Goal: Task Accomplishment & Management: Manage account settings

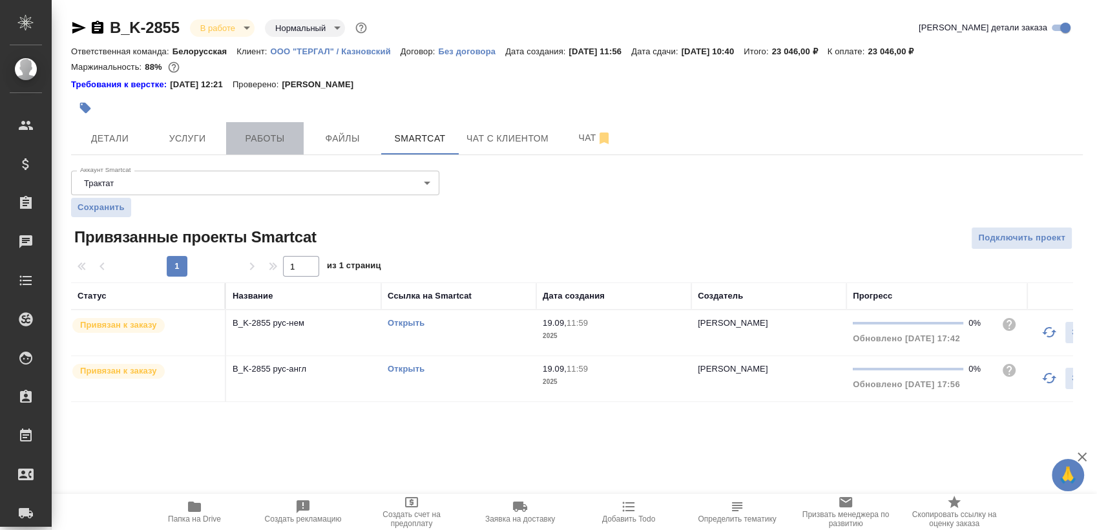
click at [265, 138] on span "Работы" at bounding box center [265, 139] width 62 height 16
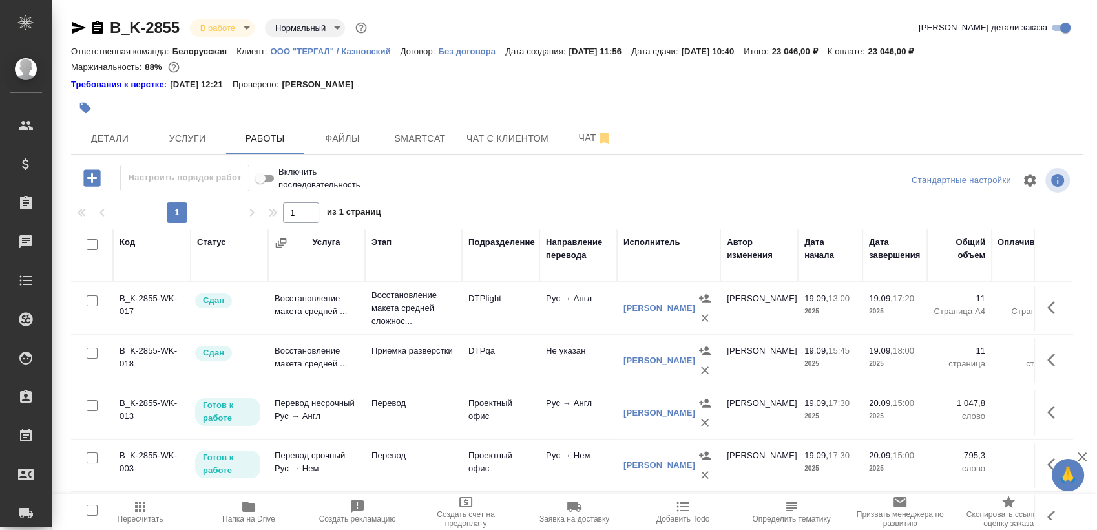
scroll to position [47, 0]
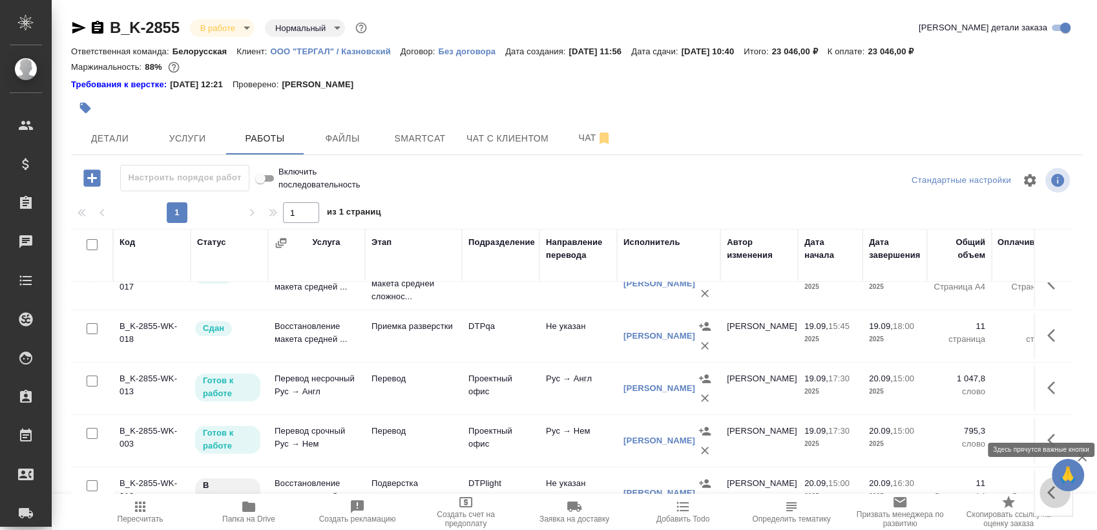
click at [1040, 486] on button "button" at bounding box center [1055, 492] width 31 height 31
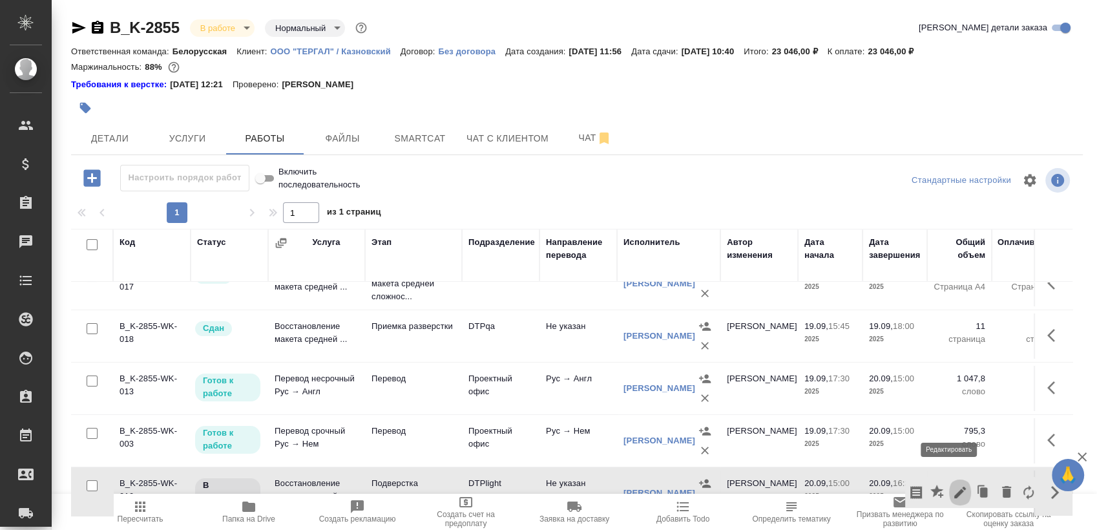
click at [953, 485] on icon "button" at bounding box center [961, 493] width 16 height 16
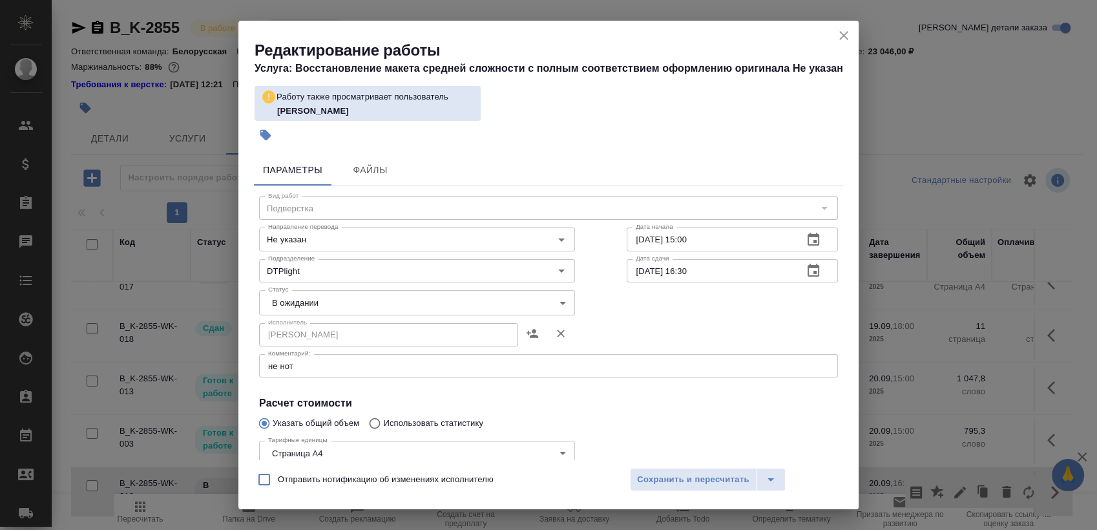
click at [509, 357] on div "не нот x Комментарий:" at bounding box center [548, 365] width 579 height 23
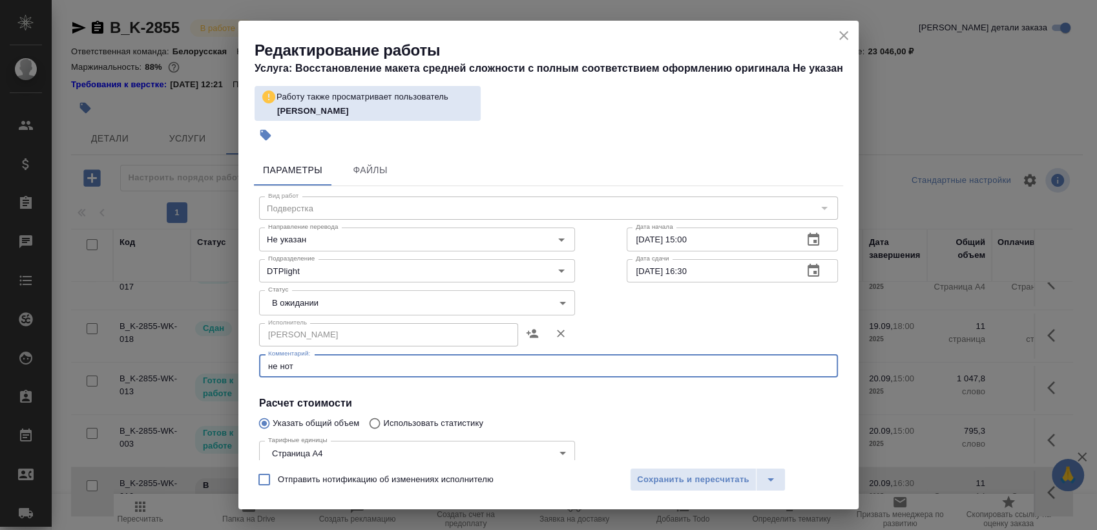
click at [510, 362] on textarea "не нот" at bounding box center [548, 366] width 561 height 10
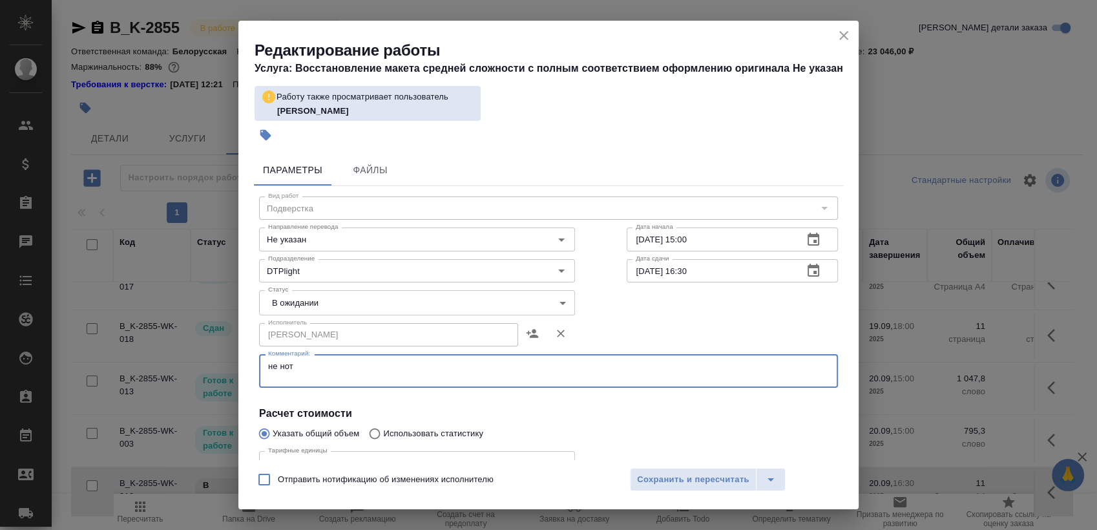
paste textarea "https://drive.awatera.com/s/3niRa6QM5iW2eLS"
type textarea "не нот https://drive.awatera.com/s/3niRa6QM5iW2eLS"
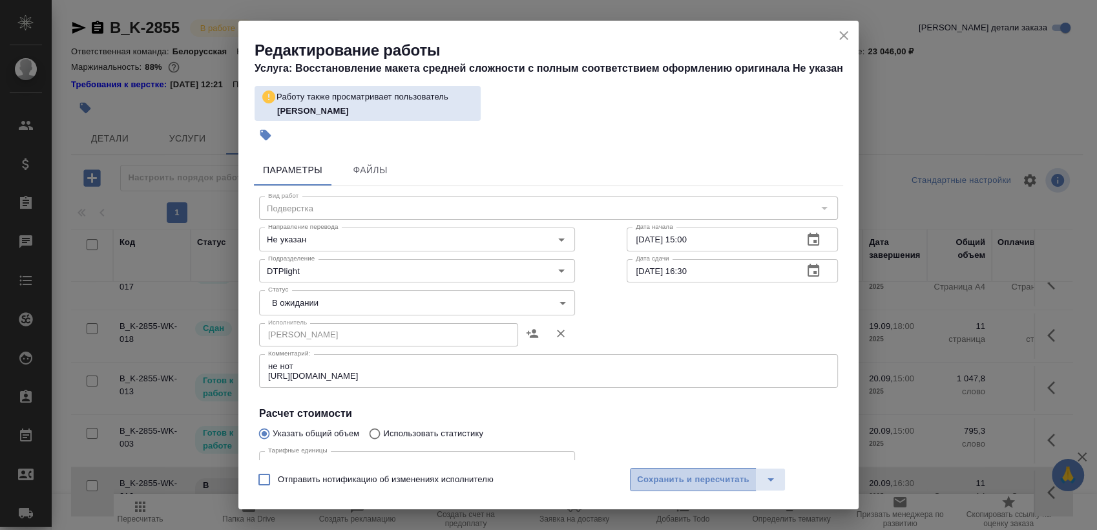
click at [662, 488] on button "Сохранить и пересчитать" at bounding box center [693, 479] width 127 height 23
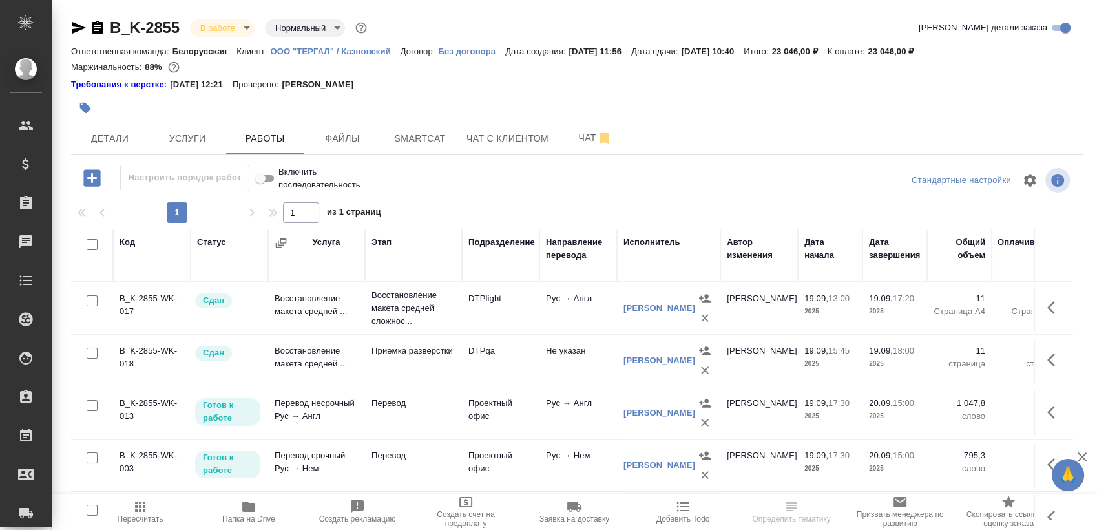
scroll to position [47, 0]
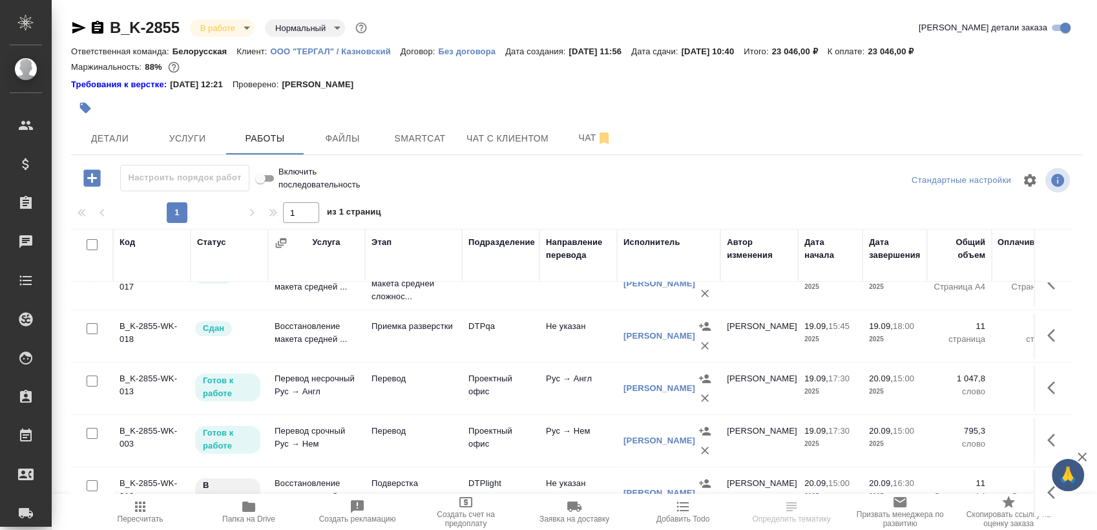
click at [1058, 488] on span "🙏" at bounding box center [1068, 474] width 22 height 27
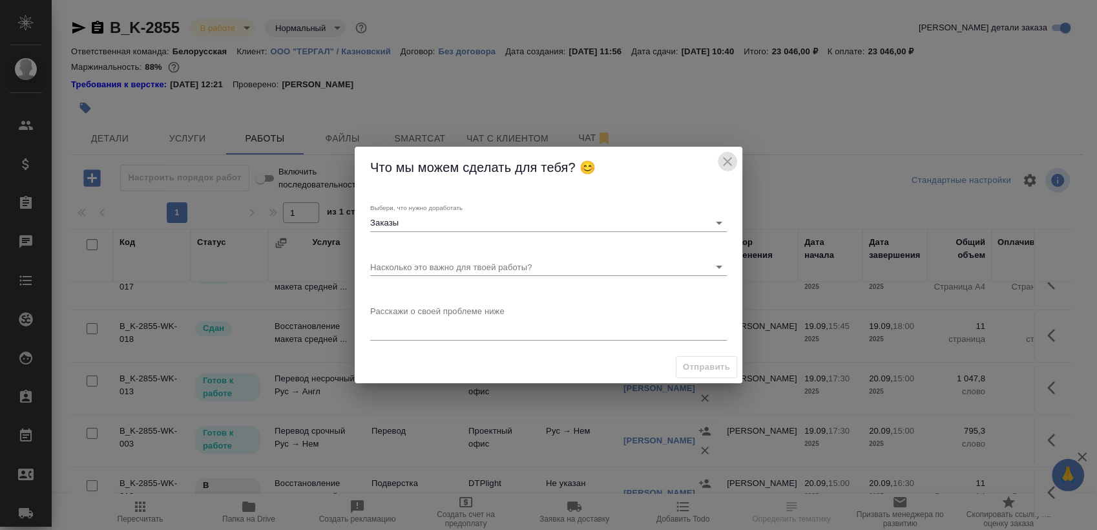
click at [727, 163] on icon "close" at bounding box center [728, 162] width 16 height 16
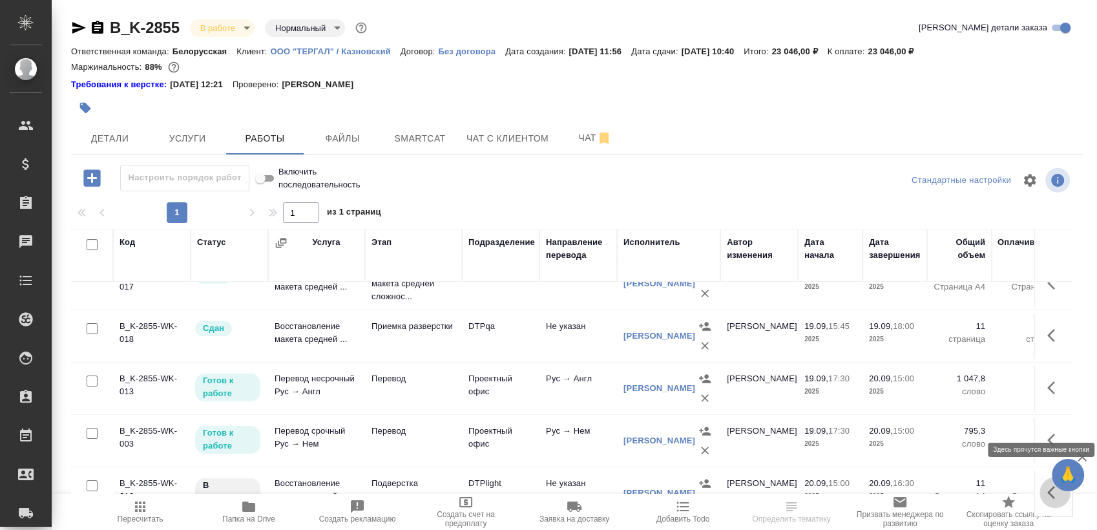
click at [1048, 485] on icon "button" at bounding box center [1056, 493] width 16 height 16
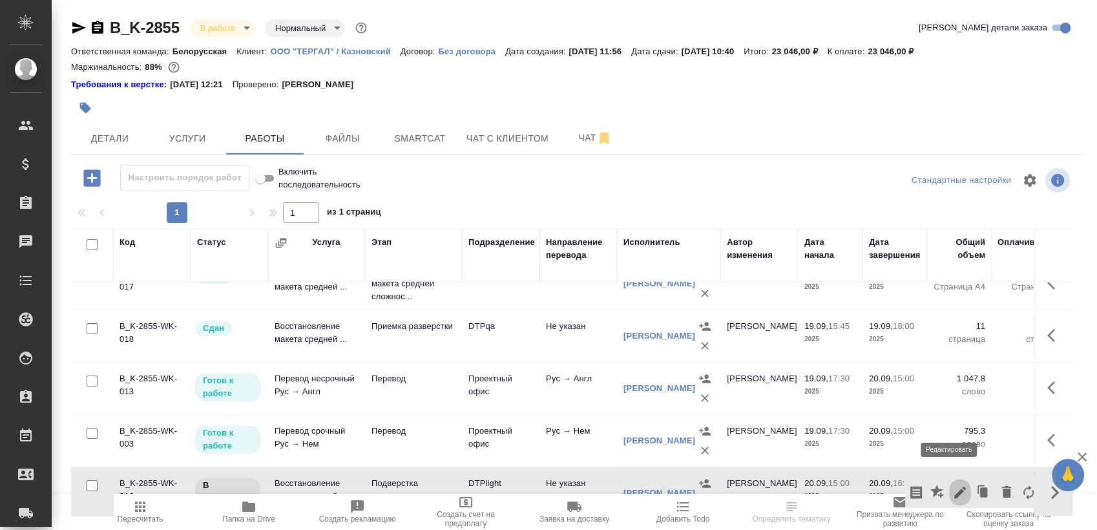
click at [953, 485] on icon "button" at bounding box center [961, 493] width 16 height 16
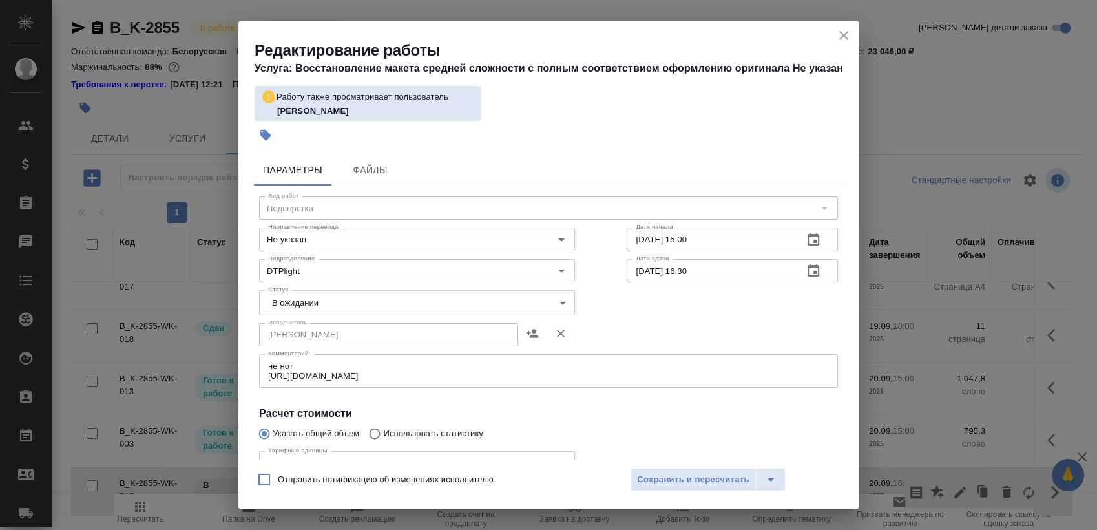
click at [438, 292] on body "🙏 .cls-1 fill:#fff; AWATERA Sergeeva Anastasia Клиенты Спецификации Заказы 0 Ча…" at bounding box center [548, 265] width 1097 height 530
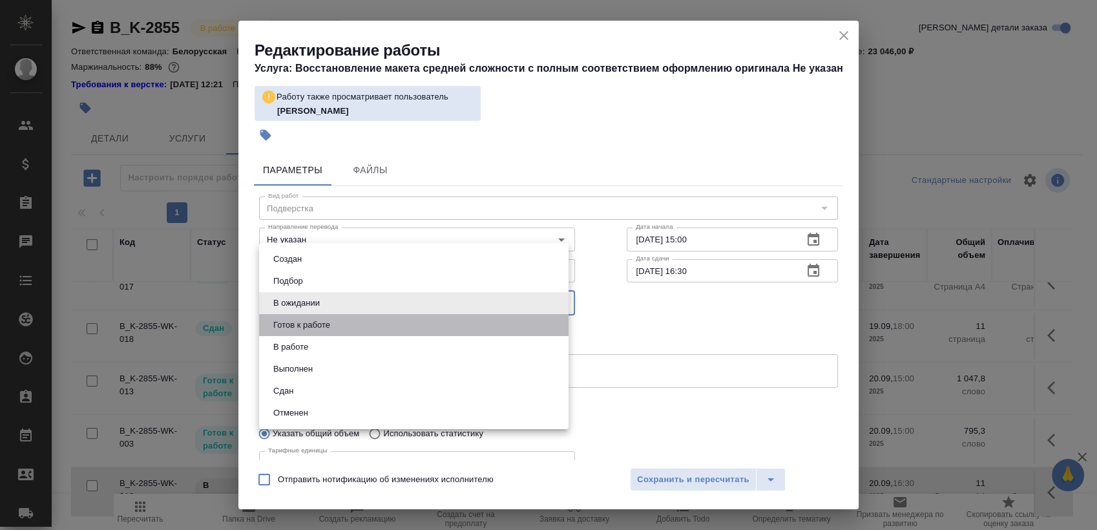
click at [445, 314] on li "Готов к работе" at bounding box center [414, 325] width 310 height 22
type input "readyForWork"
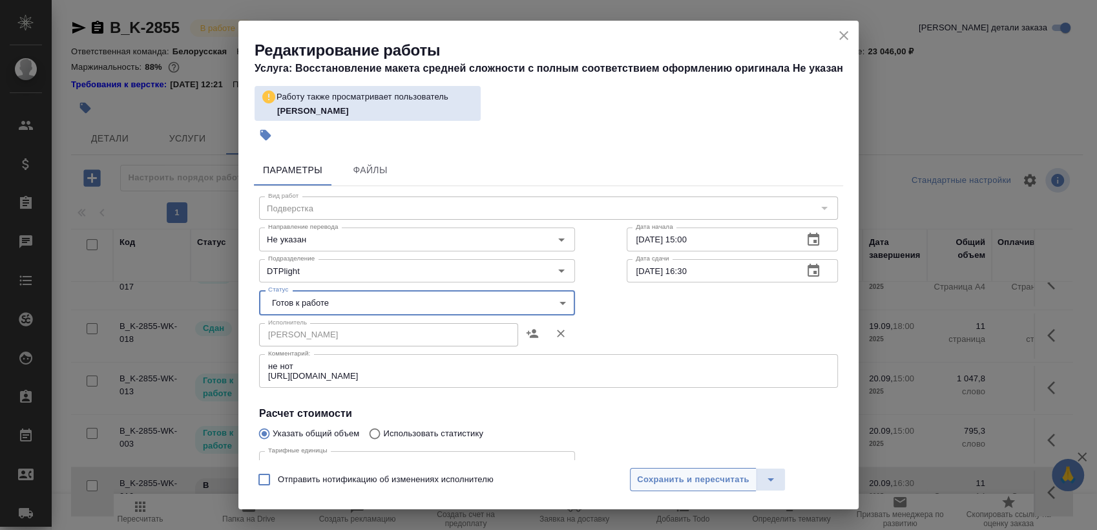
click at [668, 485] on span "Сохранить и пересчитать" at bounding box center [693, 479] width 112 height 15
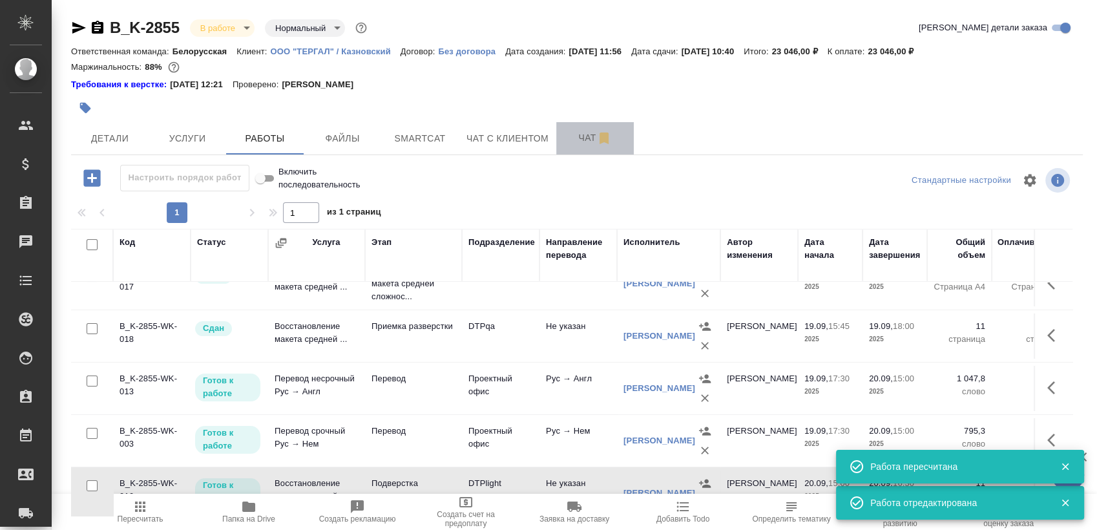
click at [564, 137] on span "Чат" at bounding box center [595, 138] width 62 height 16
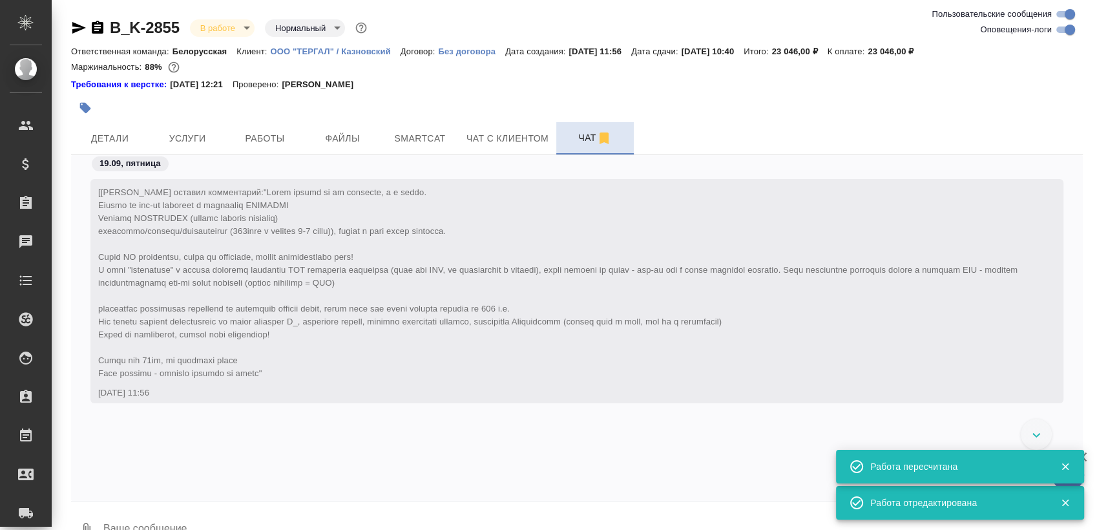
scroll to position [24185, 0]
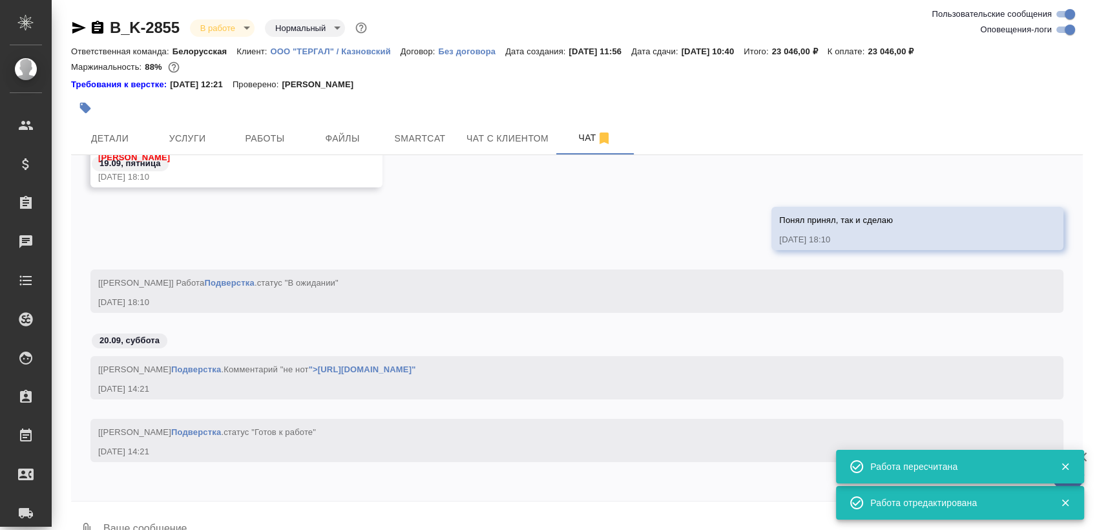
click at [1053, 43] on div "Ответственная команда: Белорусская Клиент: ООО "ТЕРГАЛ" / Казновский Договор: Б…" at bounding box center [577, 51] width 1012 height 16
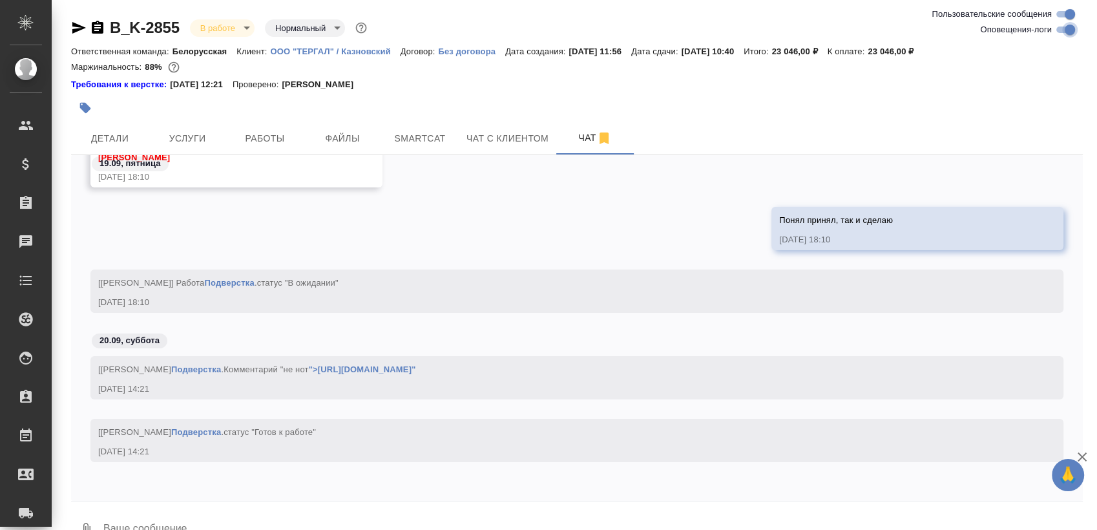
click at [1073, 32] on input "Оповещения-логи" at bounding box center [1070, 30] width 47 height 16
checkbox input "false"
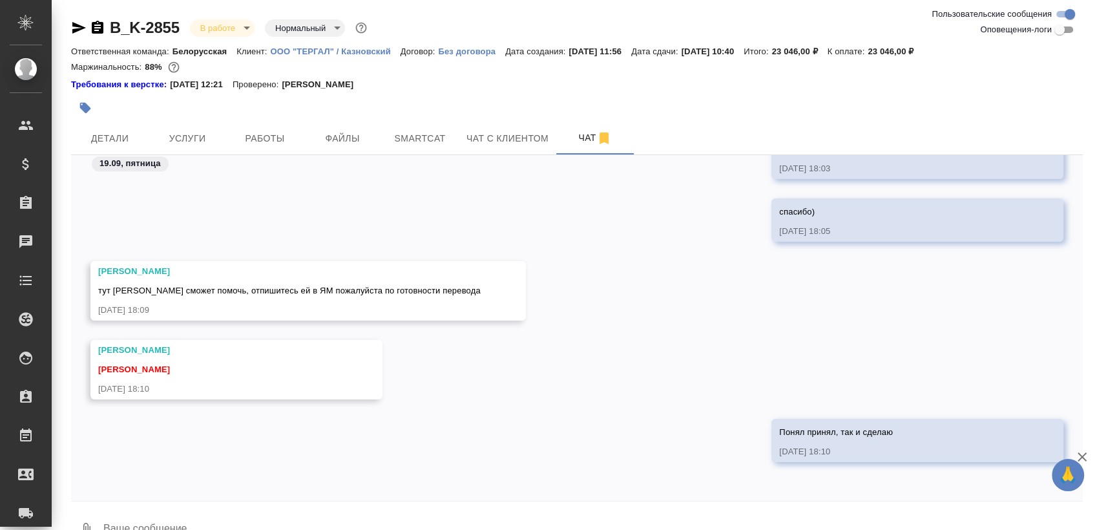
scroll to position [1261, 0]
click at [86, 32] on icon "button" at bounding box center [79, 28] width 16 height 16
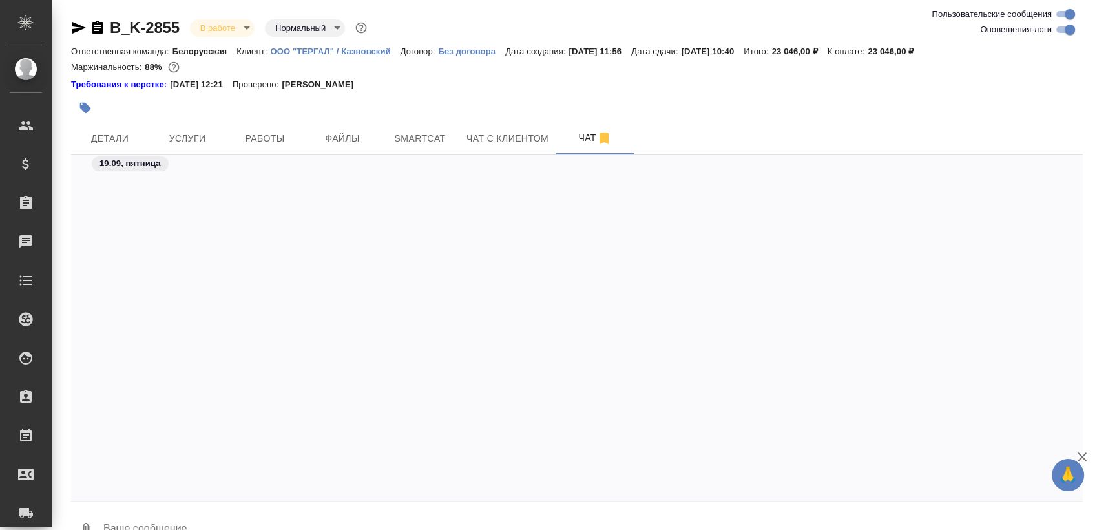
scroll to position [24413, 0]
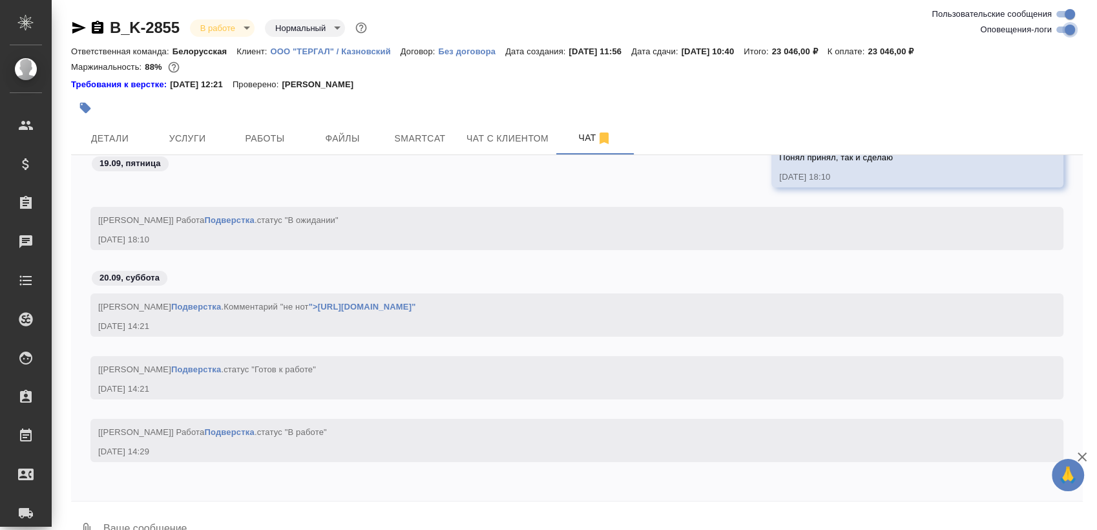
click at [1068, 34] on input "Оповещения-логи" at bounding box center [1070, 30] width 47 height 16
checkbox input "false"
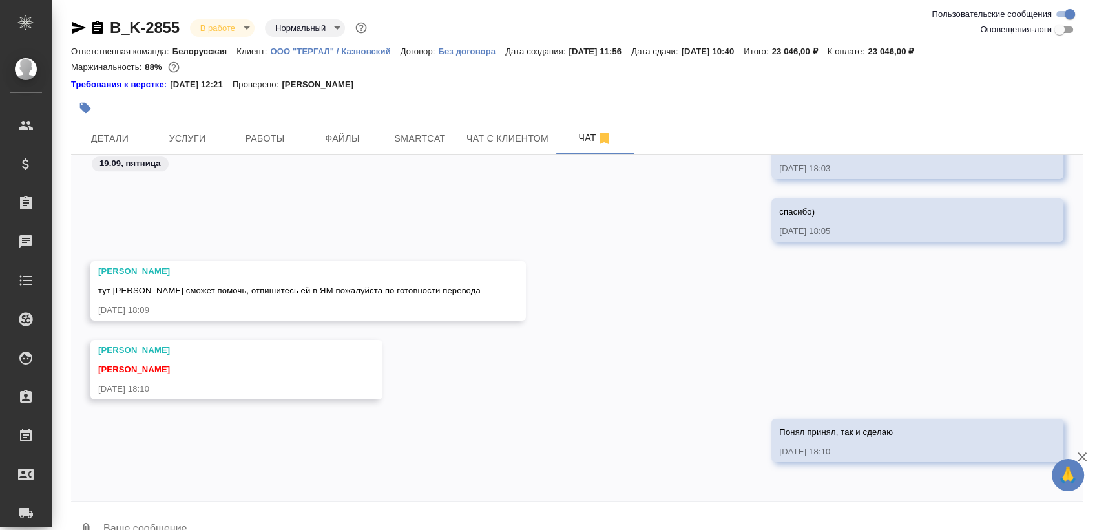
scroll to position [1261, 0]
click at [176, 138] on span "Услуги" at bounding box center [187, 139] width 62 height 16
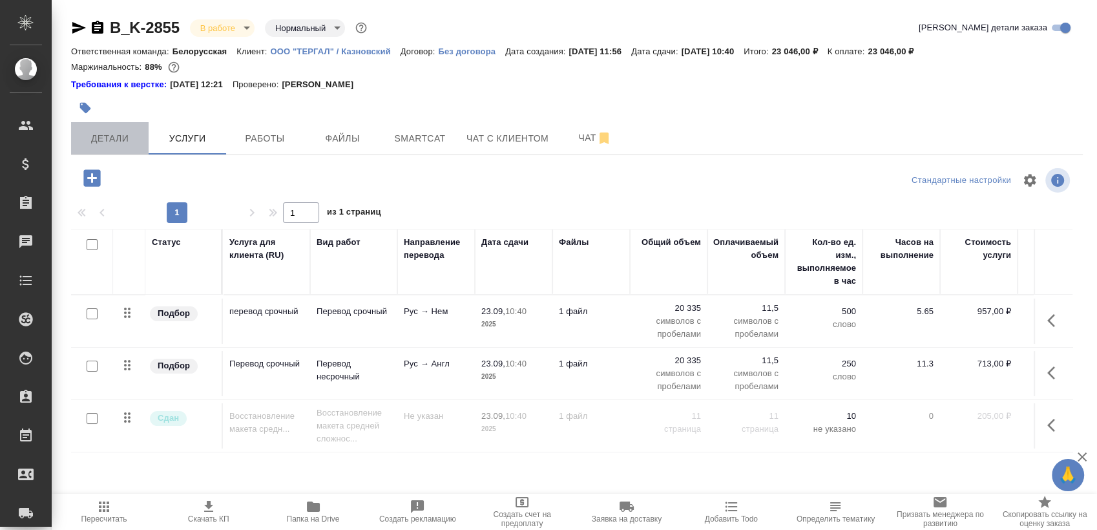
click at [115, 144] on span "Детали" at bounding box center [110, 139] width 62 height 16
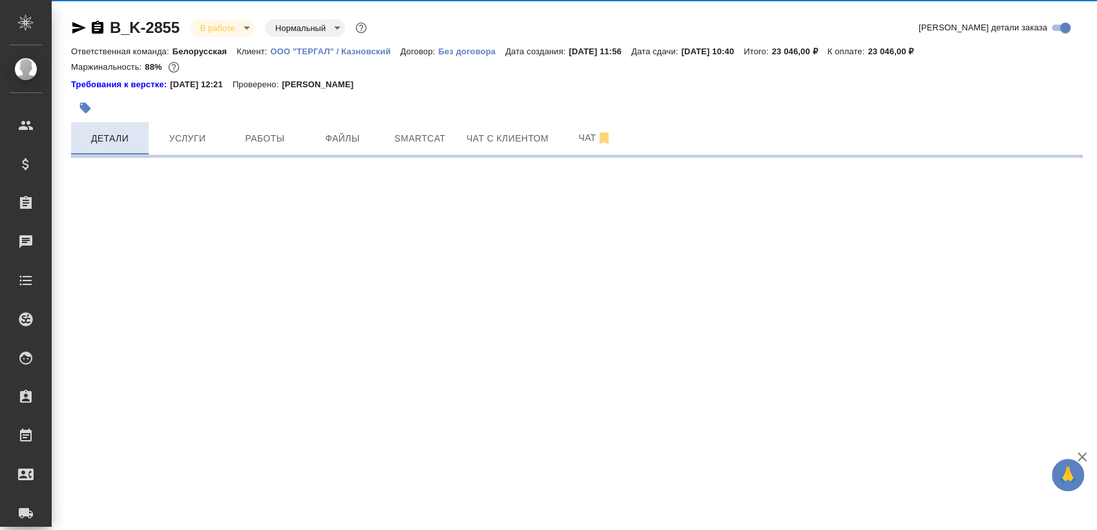
select select "RU"
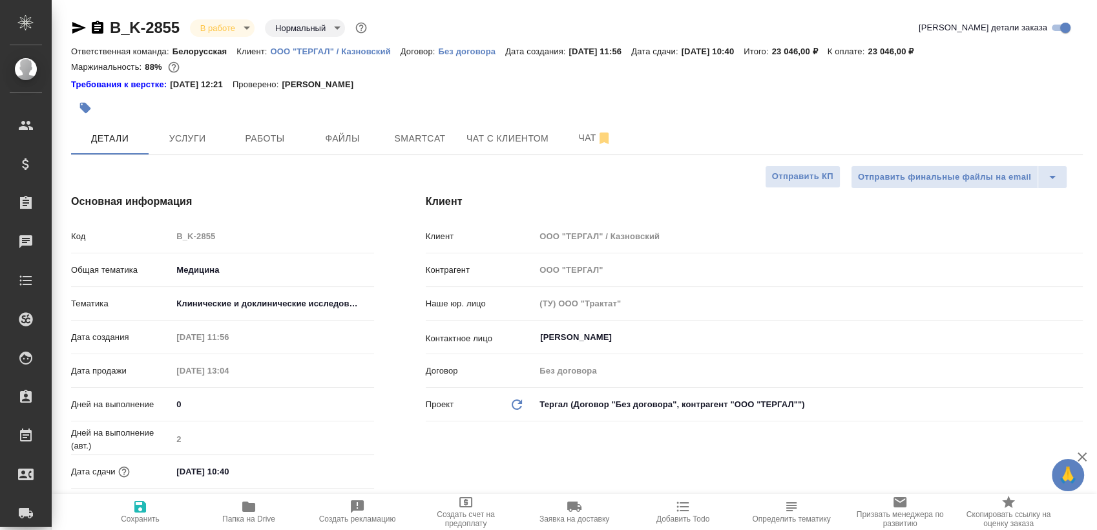
type textarea "x"
click at [287, 192] on div "Основная информация Код B_K-2855 Общая тематика Медицина med Тематика Клиническ…" at bounding box center [222, 360] width 355 height 385
type textarea "x"
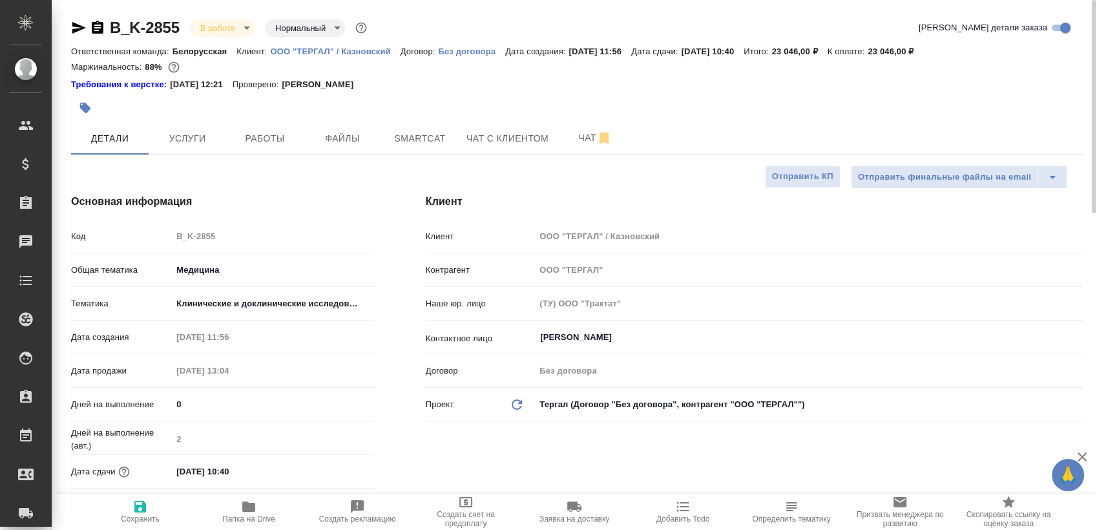
type textarea "x"
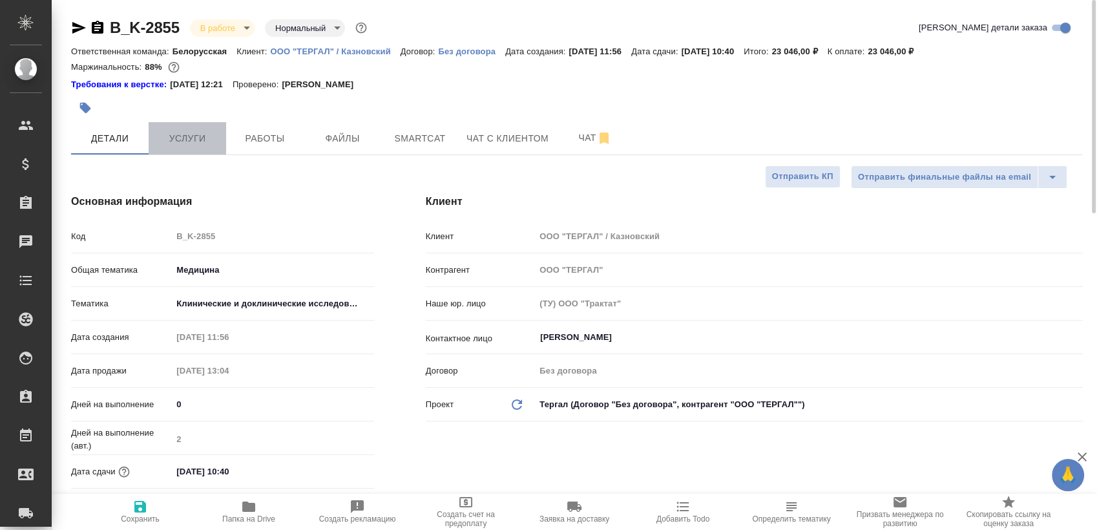
click at [184, 147] on button "Услуги" at bounding box center [188, 138] width 78 height 32
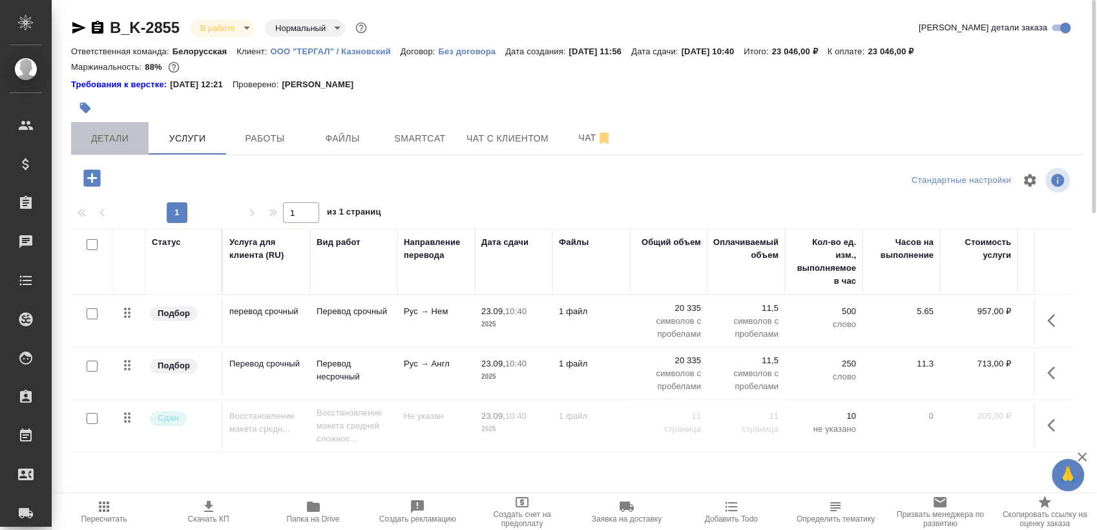
click at [109, 145] on span "Детали" at bounding box center [110, 139] width 62 height 16
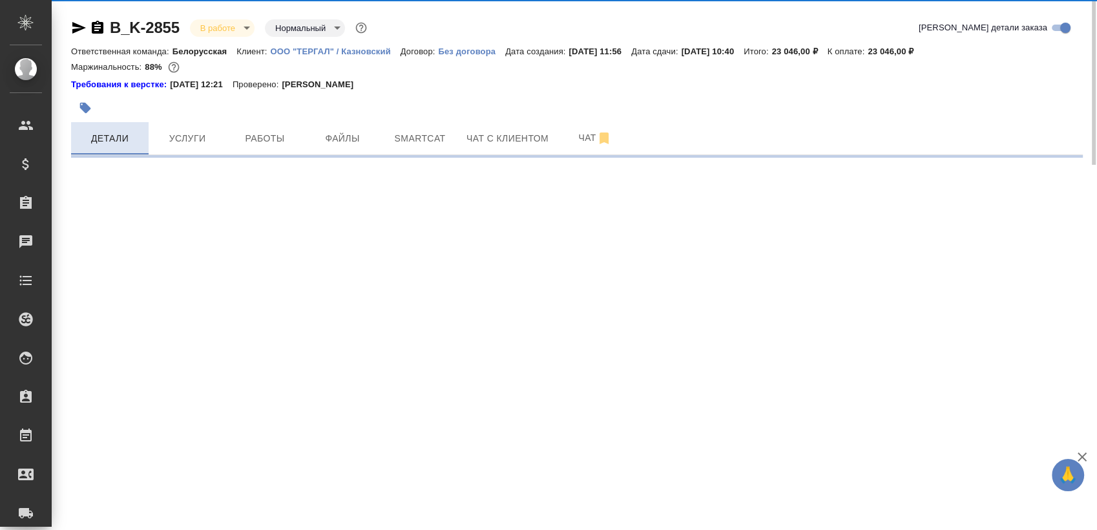
select select "RU"
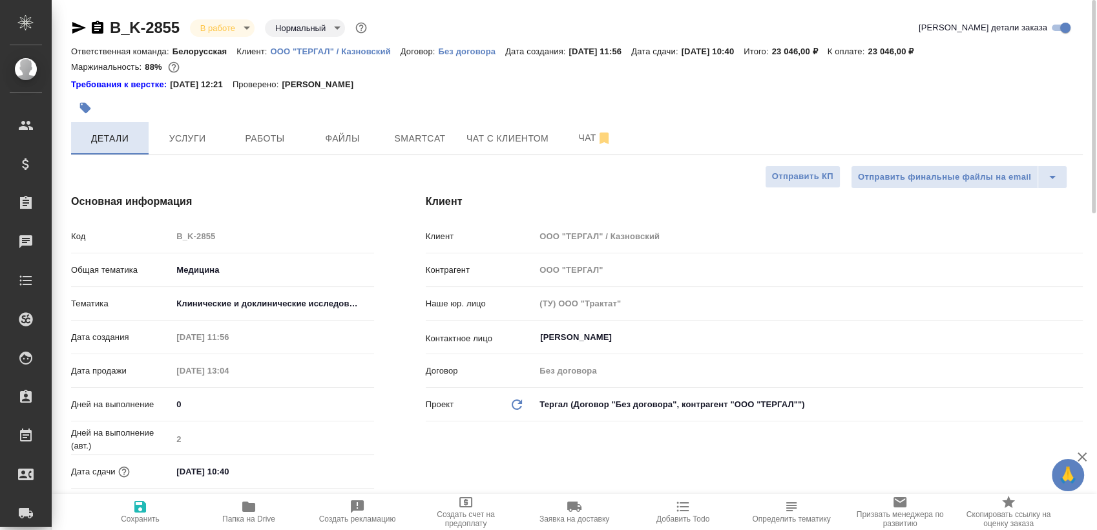
type textarea "x"
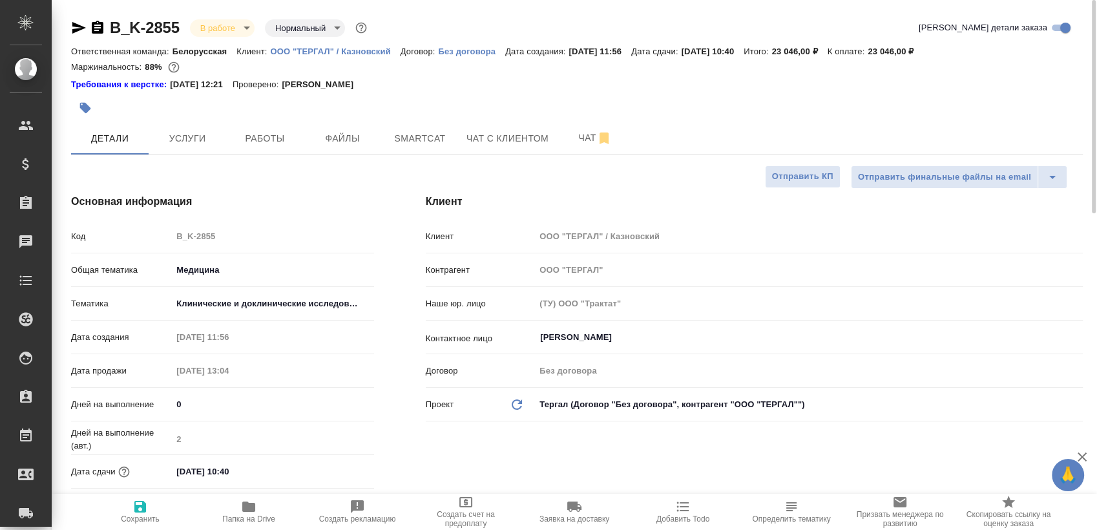
type textarea "x"
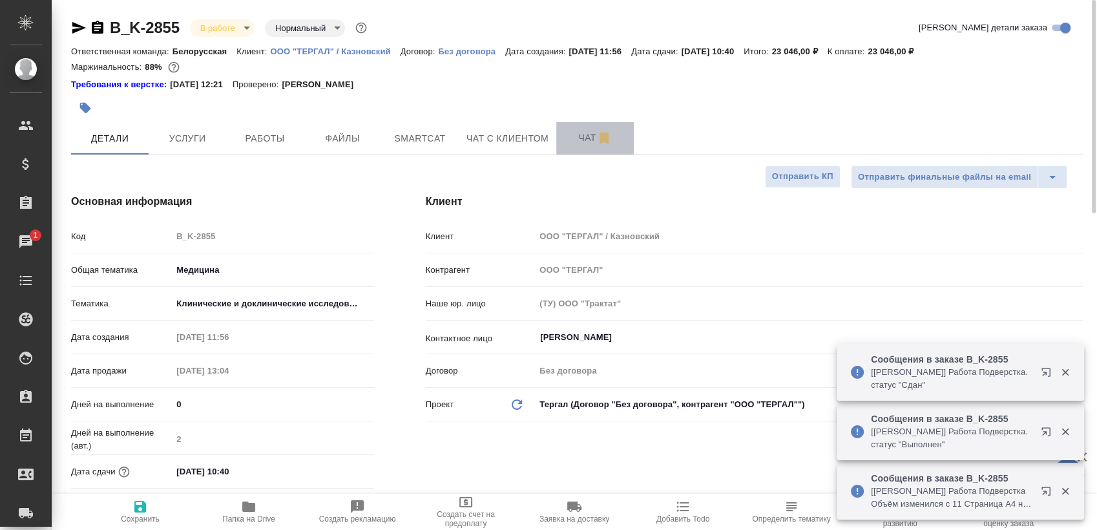
click at [569, 138] on span "Чат" at bounding box center [595, 138] width 62 height 16
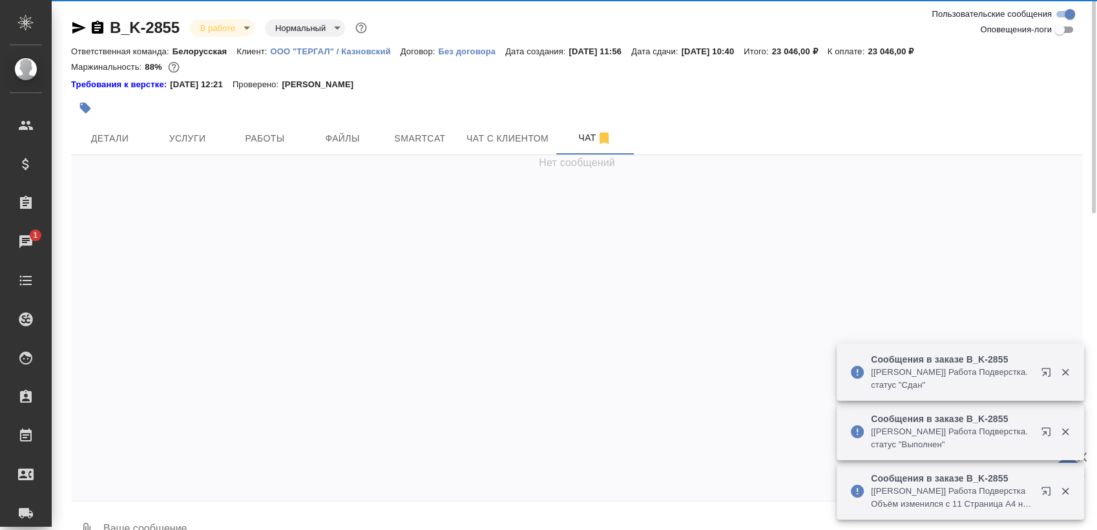
scroll to position [566, 0]
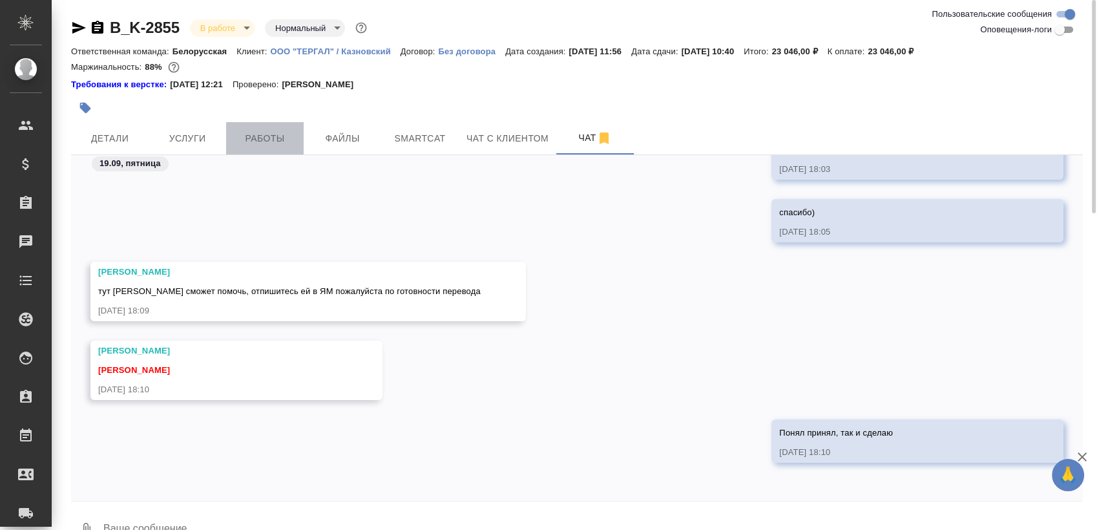
click at [279, 136] on span "Работы" at bounding box center [265, 139] width 62 height 16
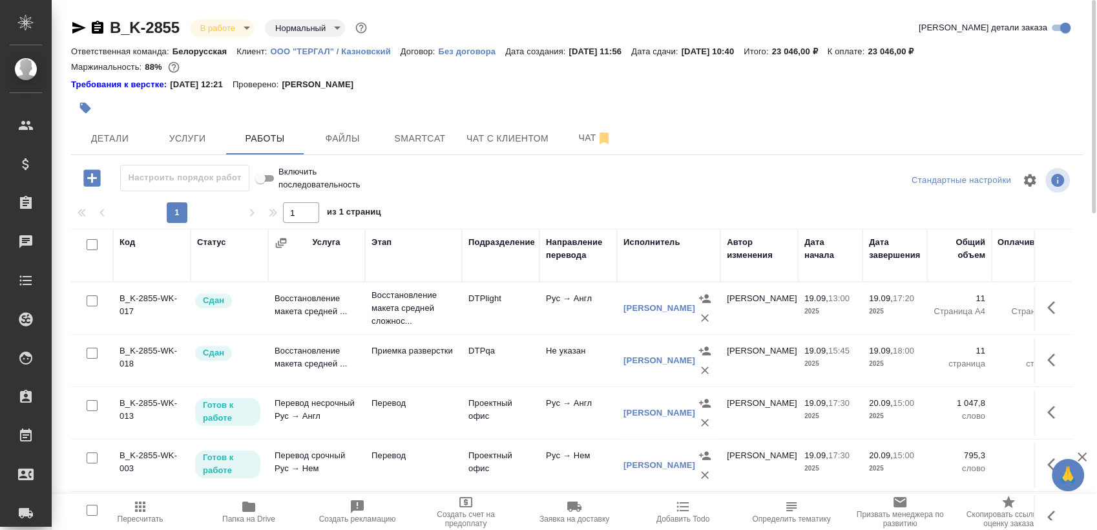
scroll to position [47, 0]
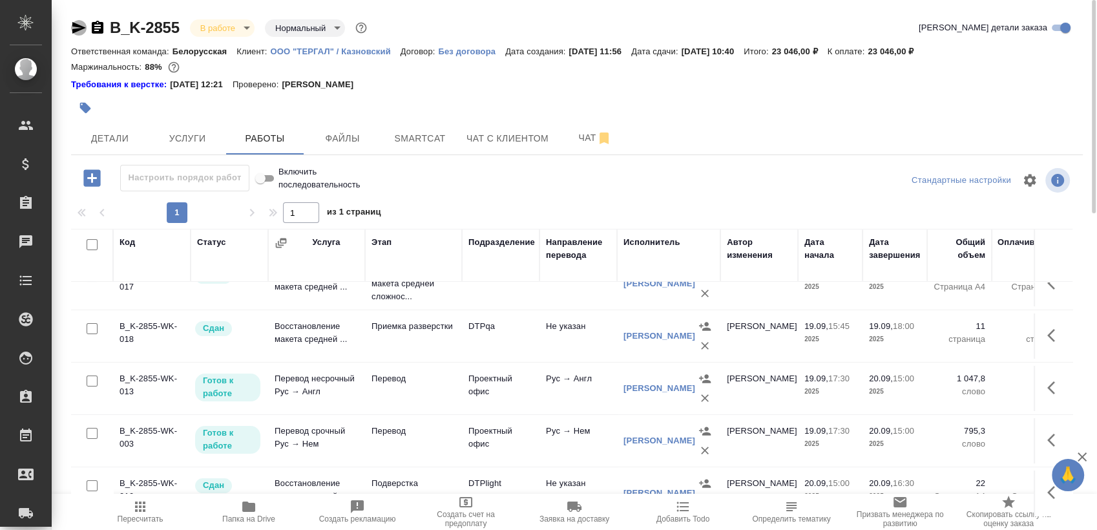
click at [72, 27] on icon "button" at bounding box center [79, 28] width 16 height 16
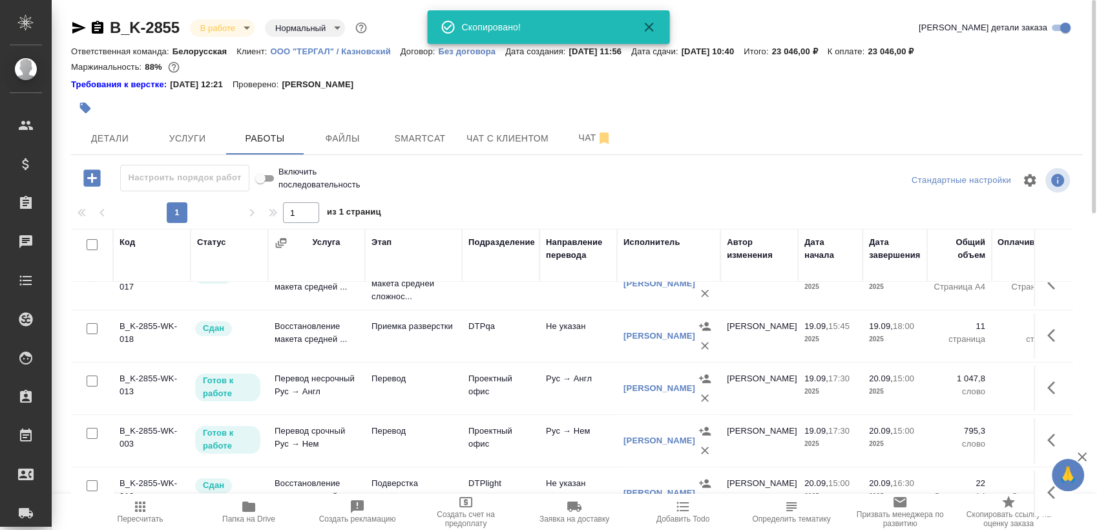
click at [102, 122] on div at bounding box center [408, 108] width 675 height 28
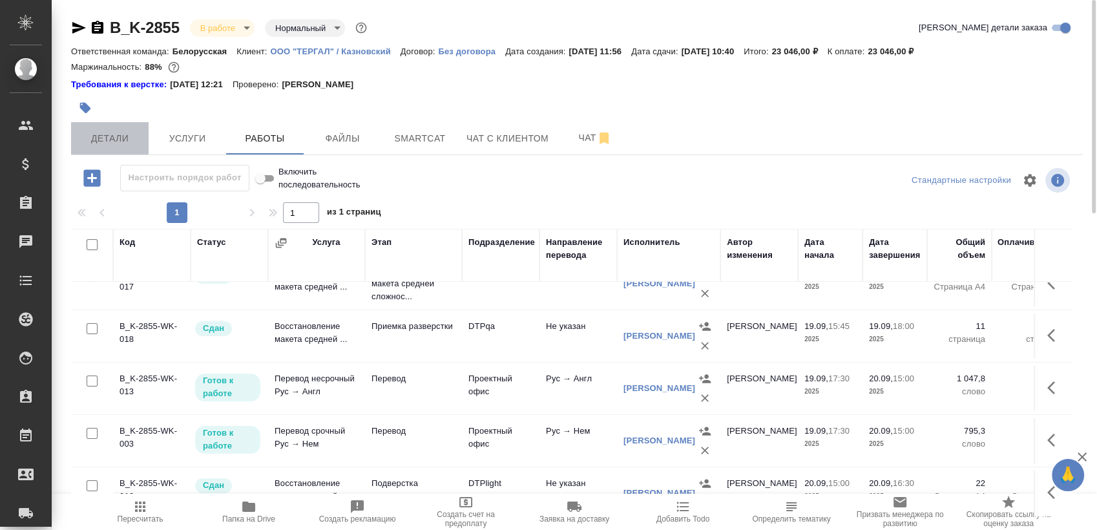
click at [122, 137] on span "Детали" at bounding box center [110, 139] width 62 height 16
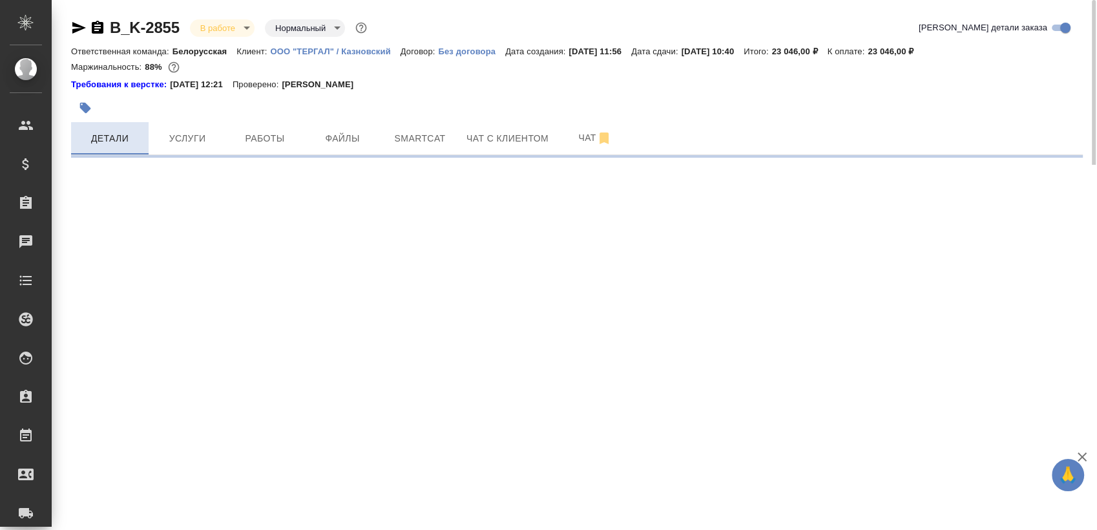
select select "RU"
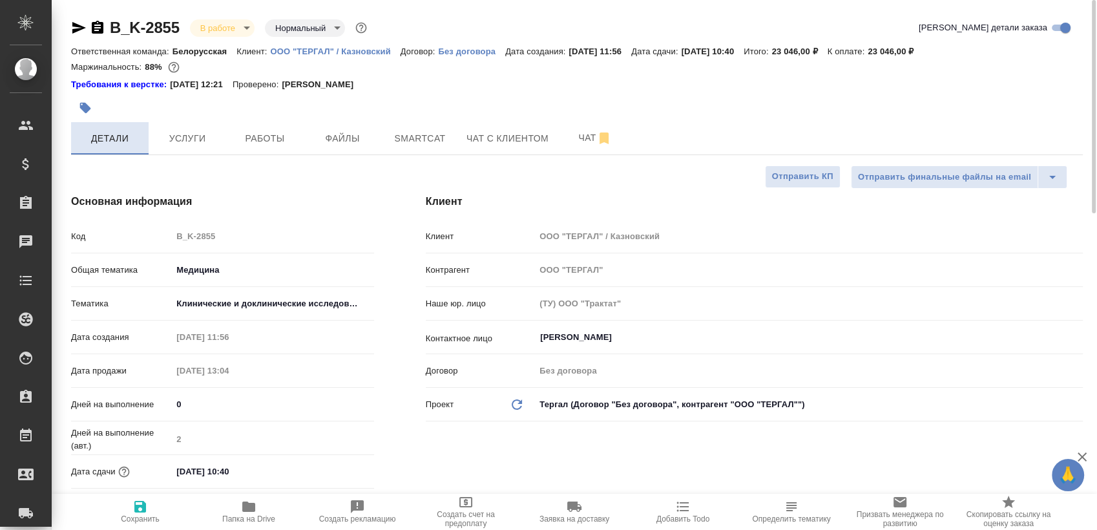
type textarea "x"
type input "[PERSON_NAME]"
click at [302, 185] on div "Основная информация Код B_K-2855 Общая тематика Медицина med Тематика Клиническ…" at bounding box center [222, 360] width 355 height 385
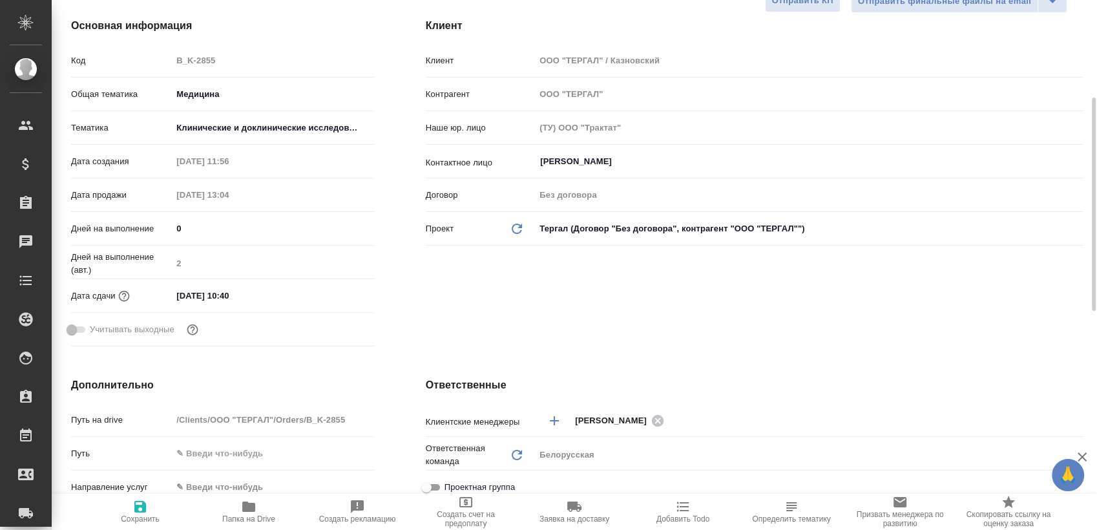
scroll to position [312, 0]
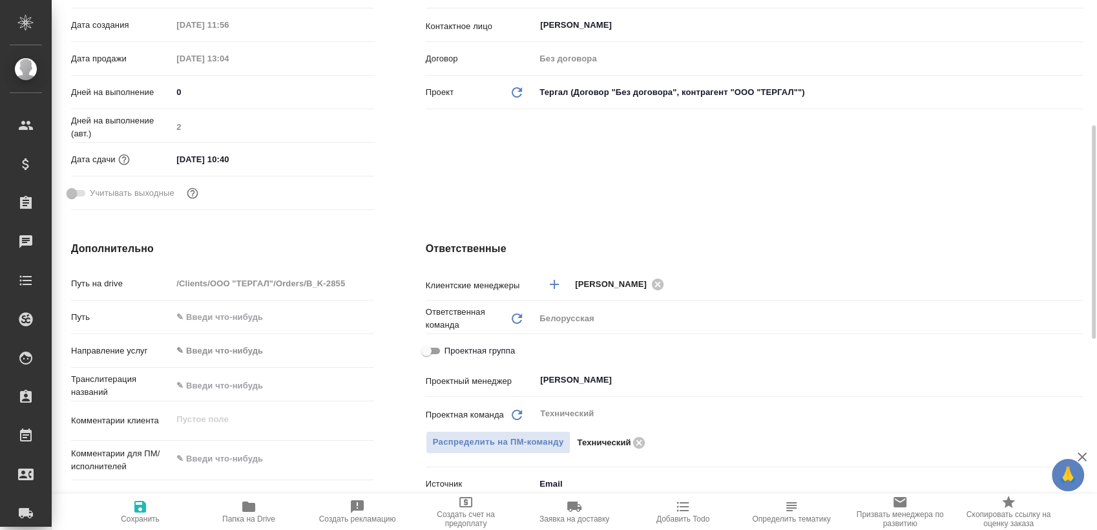
type textarea "x"
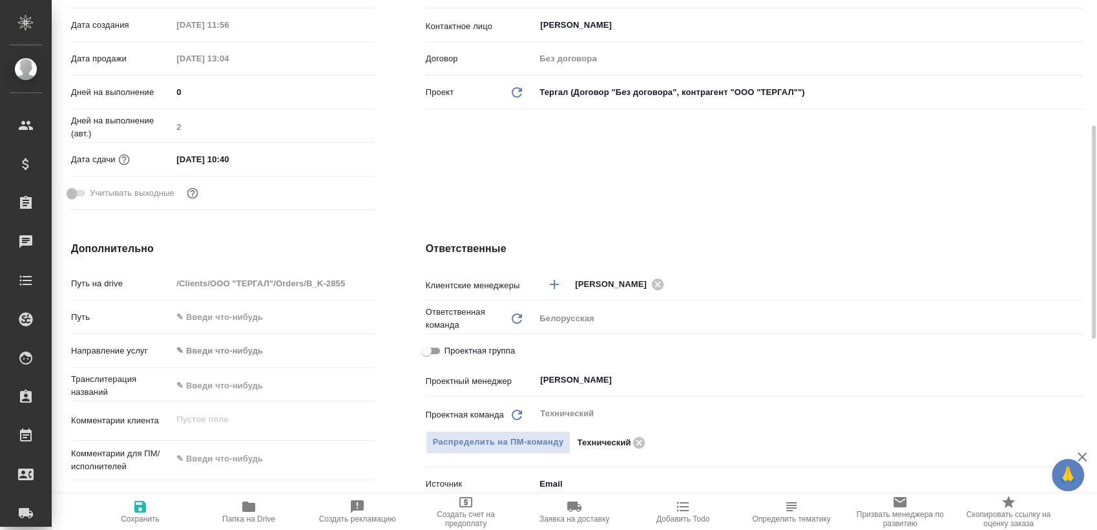
type textarea "x"
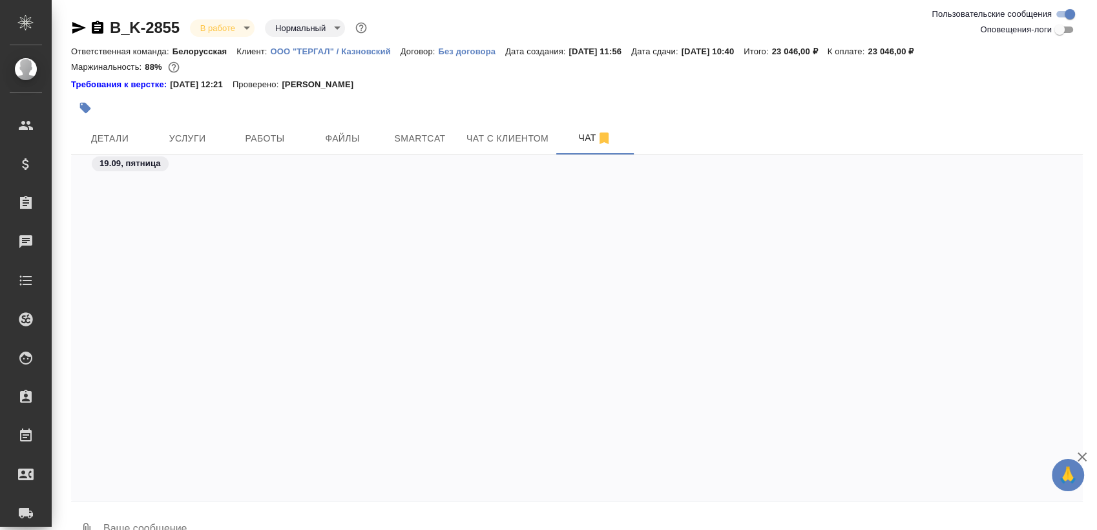
scroll to position [1261, 0]
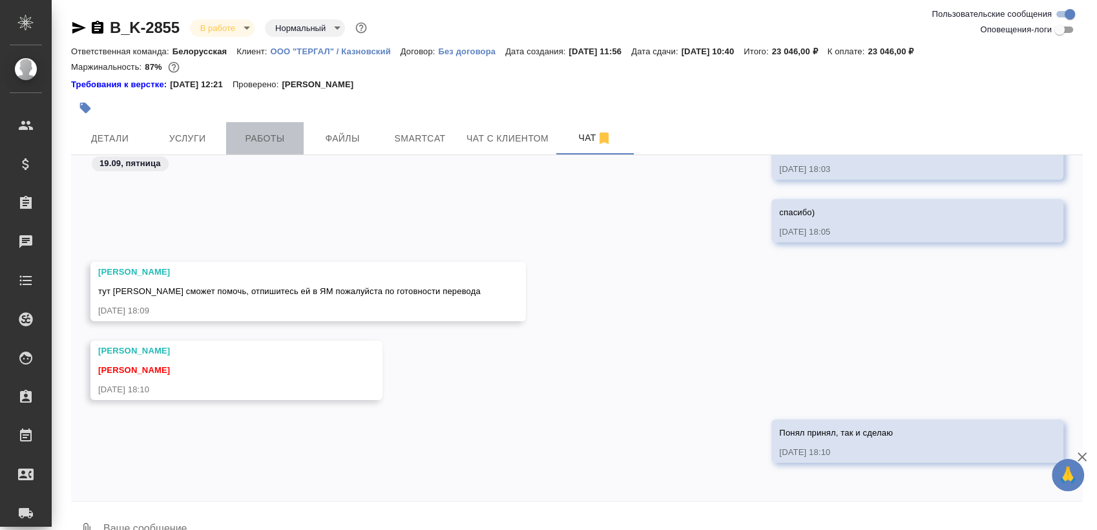
click at [259, 149] on button "Работы" at bounding box center [265, 138] width 78 height 32
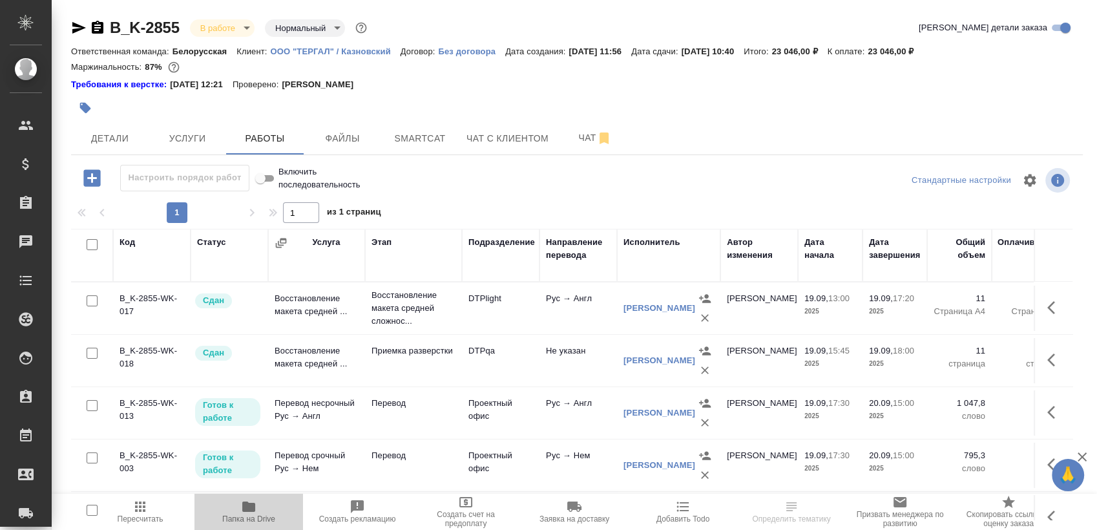
click at [248, 519] on span "Папка на Drive" at bounding box center [248, 518] width 53 height 9
click at [569, 141] on span "Чат" at bounding box center [595, 138] width 62 height 16
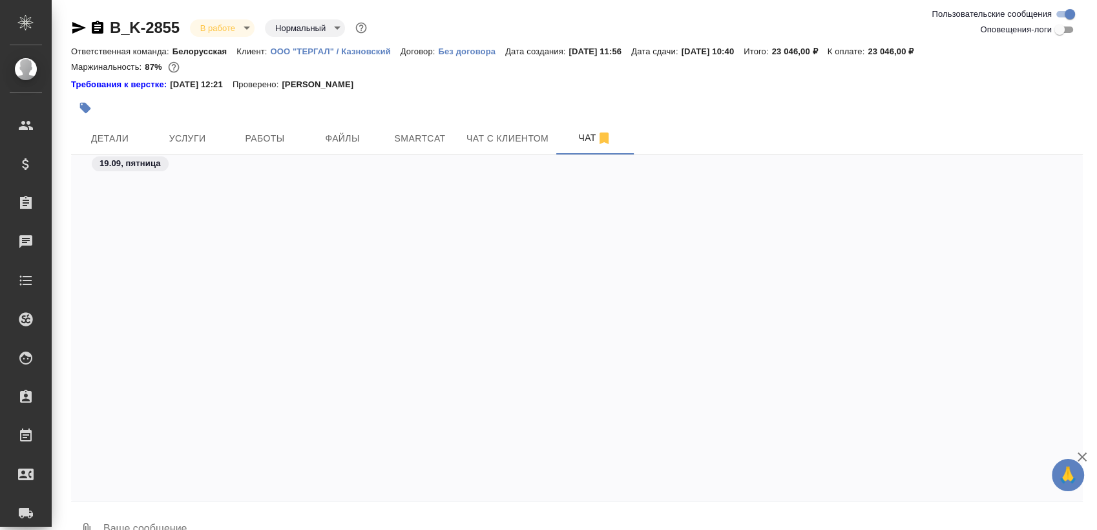
scroll to position [566, 0]
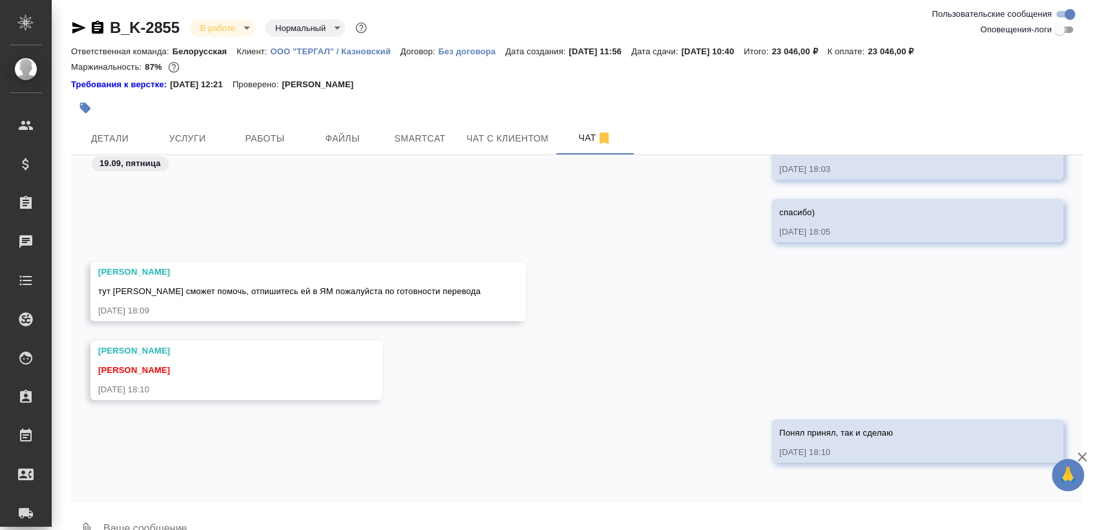
click at [1066, 30] on input "Оповещения-логи" at bounding box center [1060, 30] width 47 height 16
checkbox input "true"
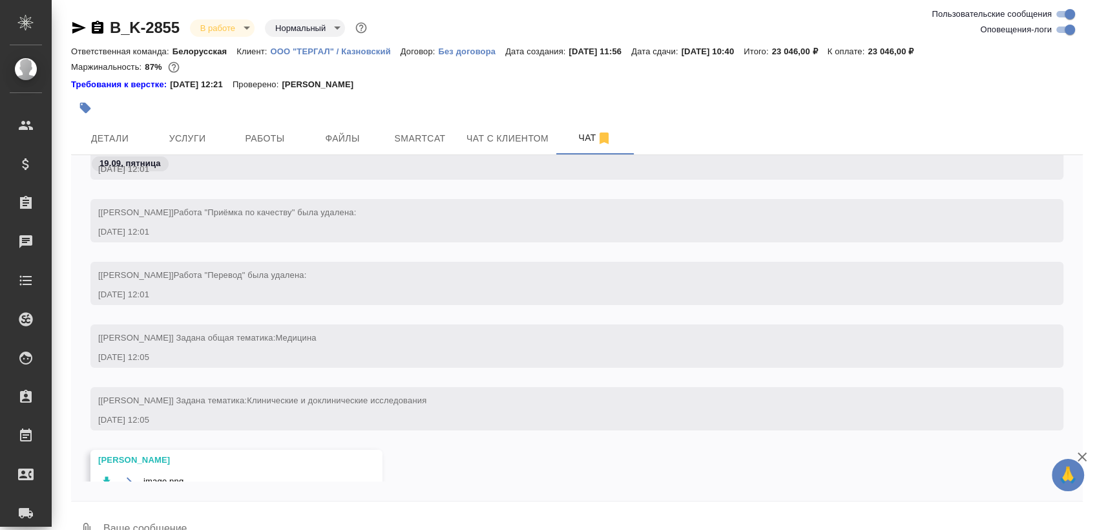
scroll to position [10676, 0]
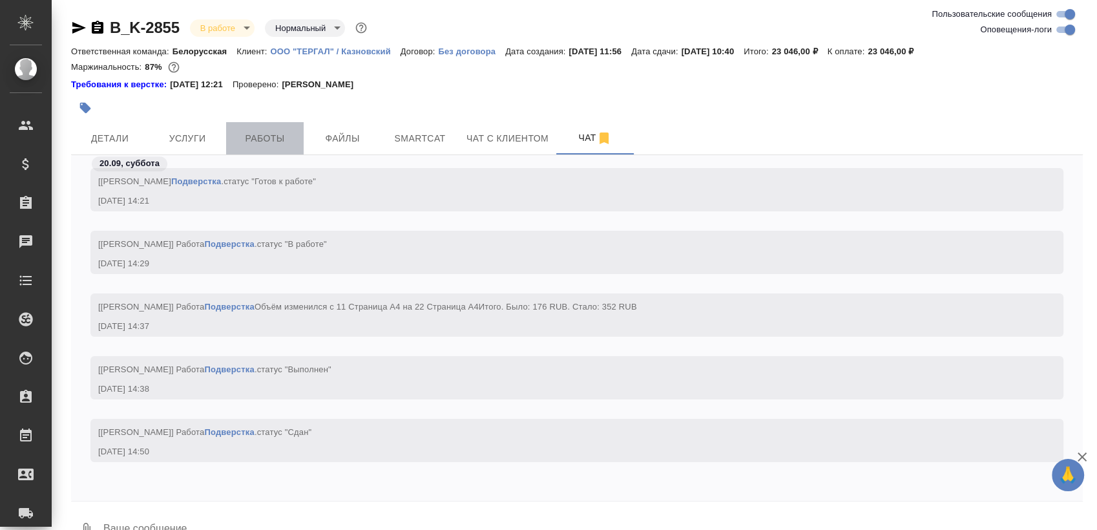
click at [272, 131] on span "Работы" at bounding box center [265, 139] width 62 height 16
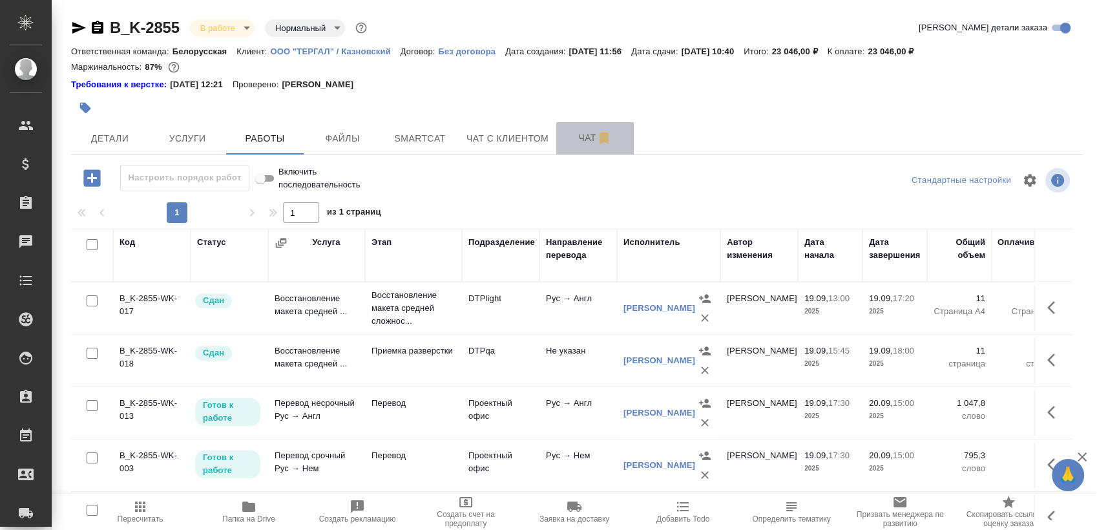
click at [573, 145] on span "Чат" at bounding box center [595, 138] width 62 height 16
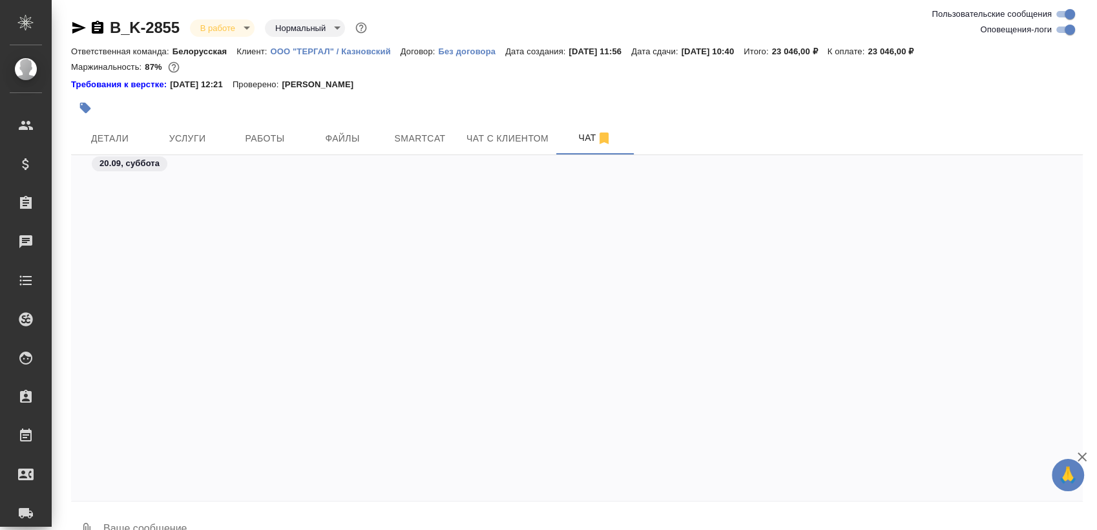
scroll to position [24976, 0]
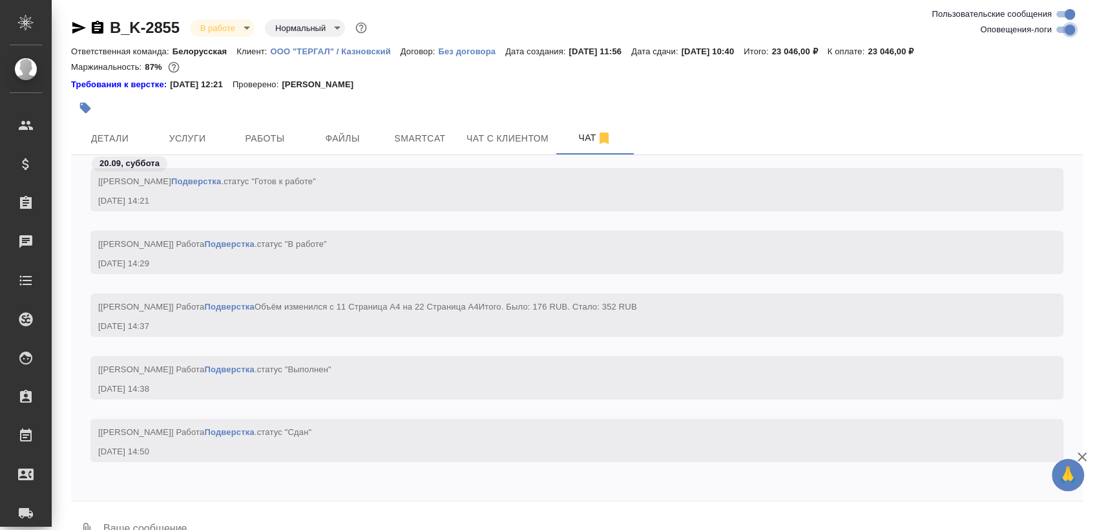
click at [1059, 30] on input "Оповещения-логи" at bounding box center [1070, 30] width 47 height 16
checkbox input "false"
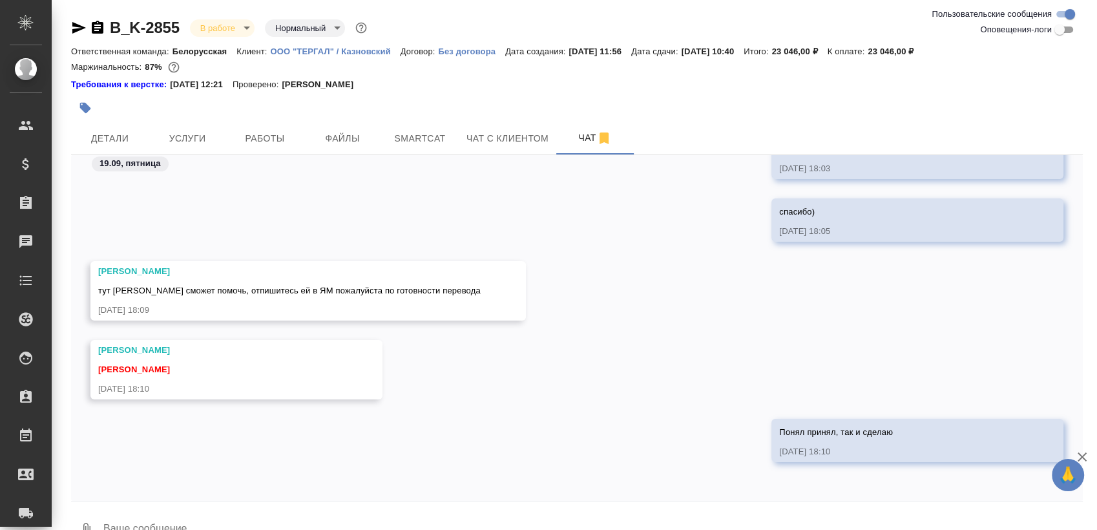
scroll to position [1261, 0]
